Goal: Find specific page/section: Find specific page/section

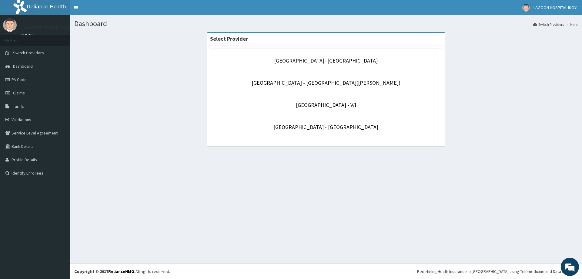
click at [361, 107] on p "[GEOGRAPHIC_DATA] - V/I" at bounding box center [326, 105] width 232 height 8
click at [330, 108] on link "[GEOGRAPHIC_DATA] - V/I" at bounding box center [326, 104] width 60 height 7
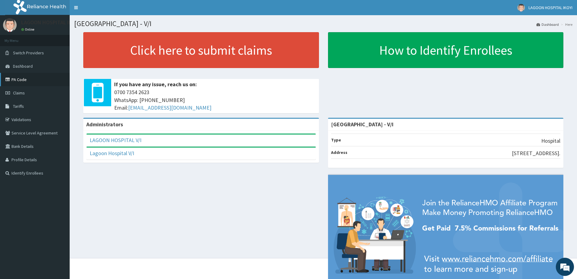
click at [29, 81] on link "PA Code" at bounding box center [35, 79] width 70 height 13
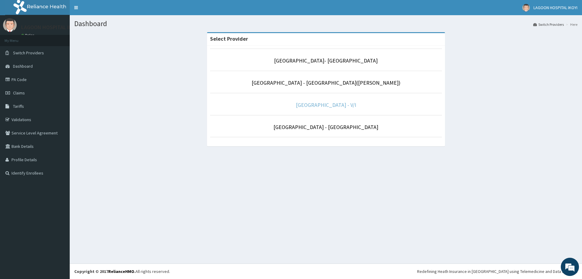
click at [334, 103] on link "[GEOGRAPHIC_DATA] - V/I" at bounding box center [326, 104] width 60 height 7
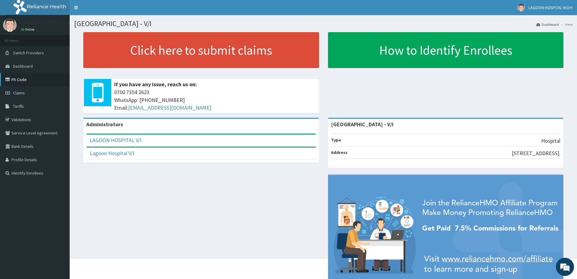
click at [32, 82] on link "PA Code" at bounding box center [35, 79] width 70 height 13
